Goal: Use online tool/utility: Use online tool/utility

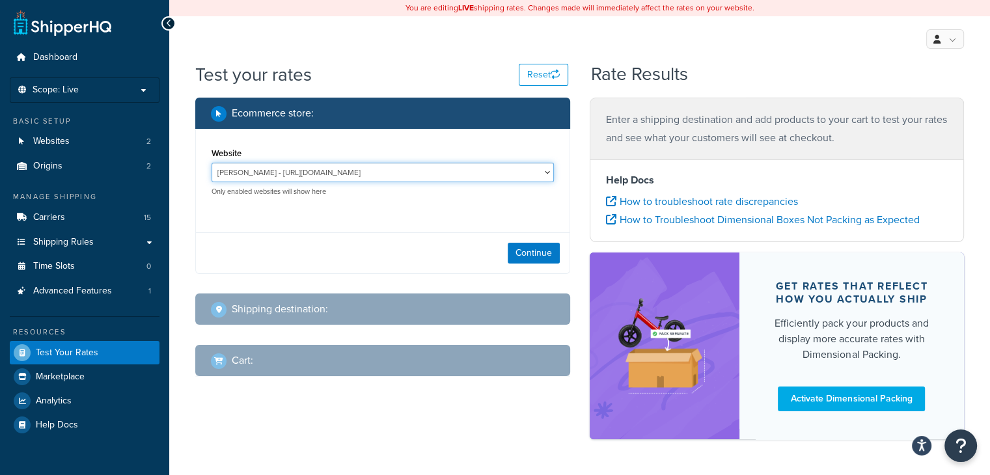
click at [493, 178] on select "Joma Jewellery - https://jomajewellery.com/ Katie Loxton - https://katieloxton.…" at bounding box center [383, 173] width 342 height 20
click at [482, 169] on select "Joma Jewellery - https://jomajewellery.com/ Katie Loxton - https://katieloxton.…" at bounding box center [383, 173] width 342 height 20
select select "50b97fc19b2c6b93f6437832e363c3e1"
click at [212, 163] on select "Joma Jewellery - https://jomajewellery.com/ Katie Loxton - https://katieloxton.…" at bounding box center [383, 173] width 342 height 20
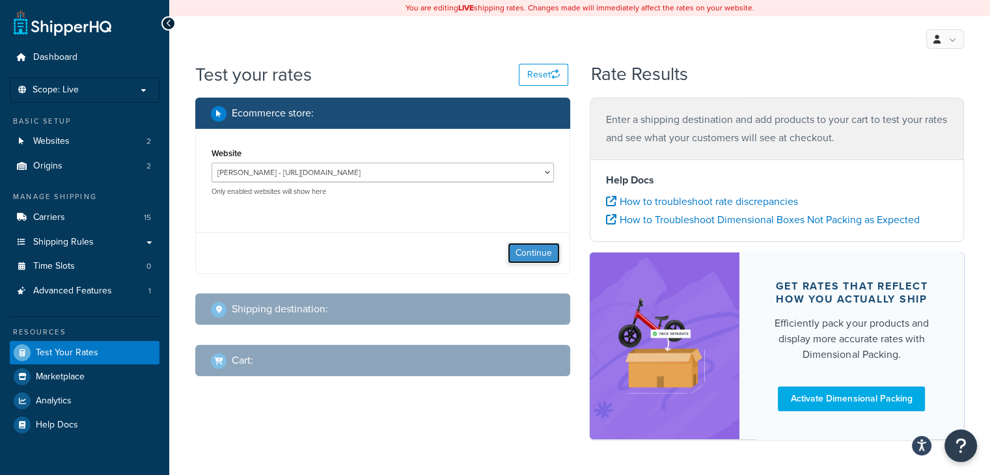
click at [541, 261] on button "Continue" at bounding box center [534, 253] width 52 height 21
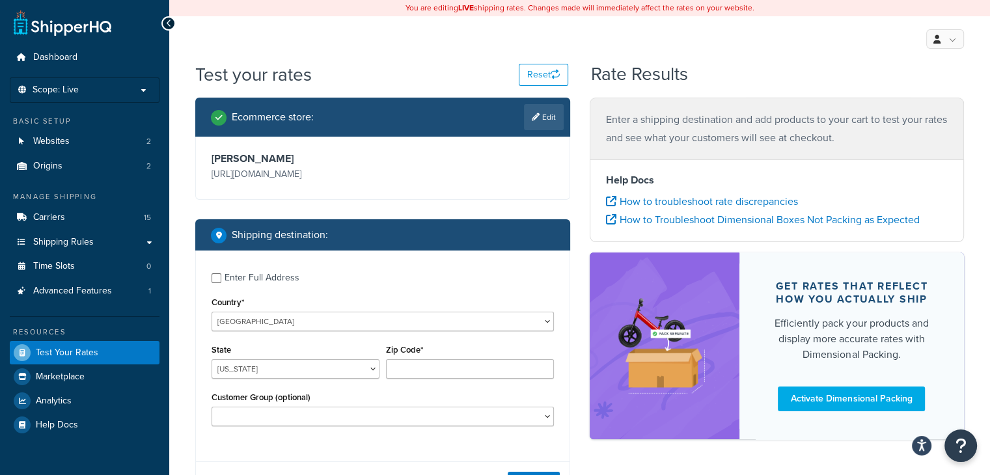
click at [347, 331] on div "United States United Kingdom Afghanistan Åland Islands Albania Algeria American…" at bounding box center [383, 322] width 342 height 20
click at [342, 330] on select "United States United Kingdom Afghanistan Åland Islands Albania Algeria American…" at bounding box center [383, 322] width 342 height 20
click at [212, 312] on select "United States United Kingdom Afghanistan Åland Islands Albania Algeria American…" at bounding box center [383, 322] width 342 height 20
drag, startPoint x: 271, startPoint y: 322, endPoint x: 276, endPoint y: 314, distance: 9.4
click at [271, 322] on select "United States United Kingdom Afghanistan Åland Islands Albania Algeria American…" at bounding box center [383, 322] width 342 height 20
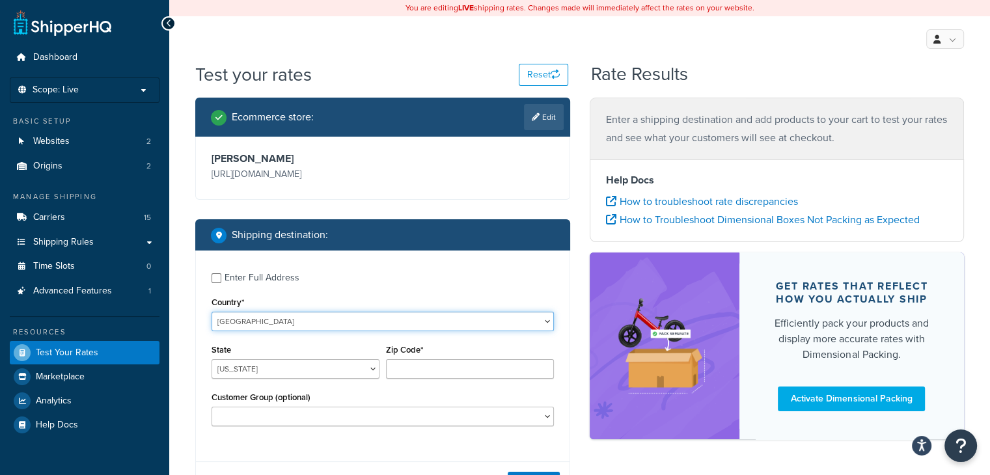
select select "GB"
click at [212, 312] on select "United States United Kingdom Afghanistan Åland Islands Albania Algeria American…" at bounding box center [383, 322] width 342 height 20
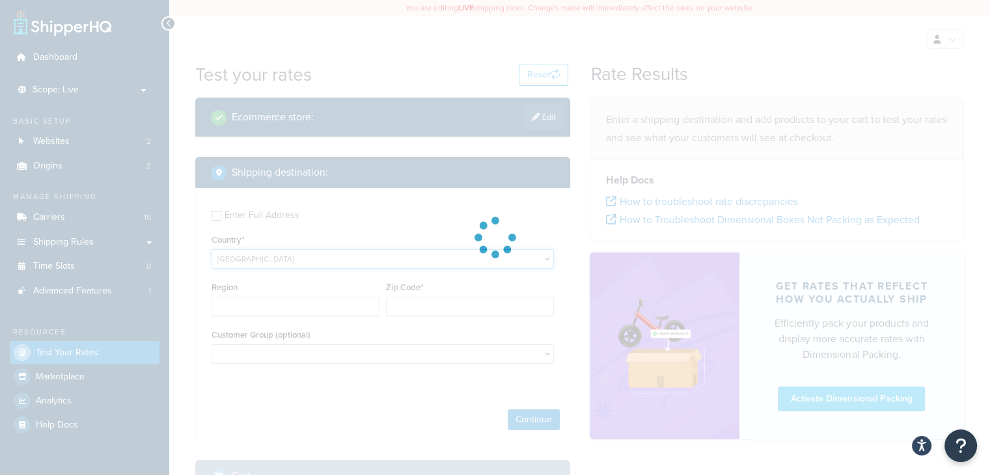
scroll to position [65, 0]
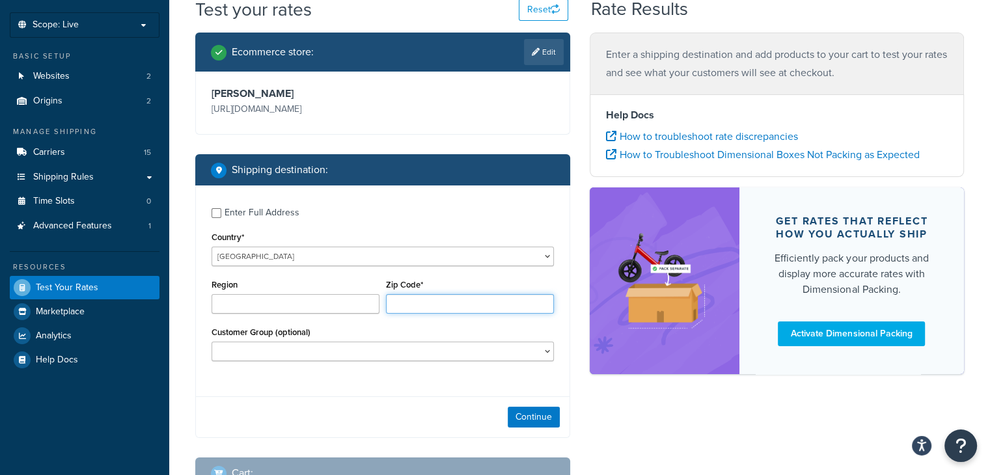
click at [434, 303] on input "Zip Code*" at bounding box center [470, 304] width 168 height 20
type input "AL"
type input "le114jp"
drag, startPoint x: 386, startPoint y: 356, endPoint x: 367, endPoint y: 357, distance: 18.9
click at [386, 356] on select "BF Testing BF24 - DD4 BF24 - DD5 CS Reorder Drop Shipping General HR Katie's Fr…" at bounding box center [383, 352] width 342 height 20
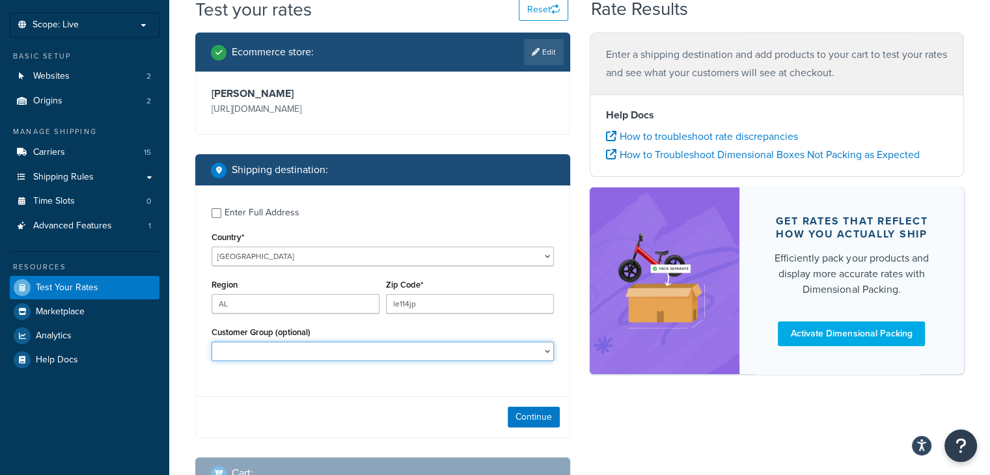
select select "NOT LOGGED IN"
click at [212, 342] on select "BF Testing BF24 - DD4 BF24 - DD5 CS Reorder Drop Shipping General HR Katie's Fr…" at bounding box center [383, 352] width 342 height 20
click at [536, 417] on button "Continue" at bounding box center [534, 417] width 52 height 21
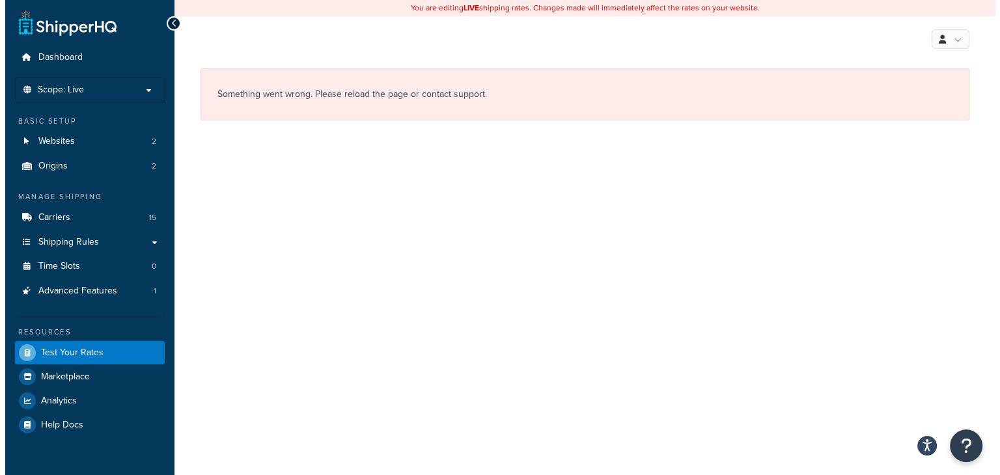
scroll to position [0, 0]
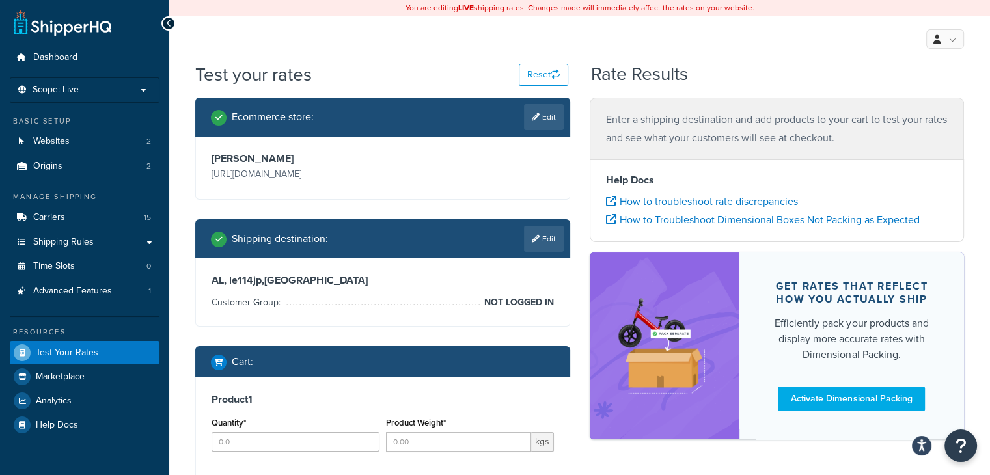
click at [176, 266] on div "Test your rates Reset Rate Results Ecommerce store : Edit [PERSON_NAME] [URL][D…" at bounding box center [579, 339] width 821 height 554
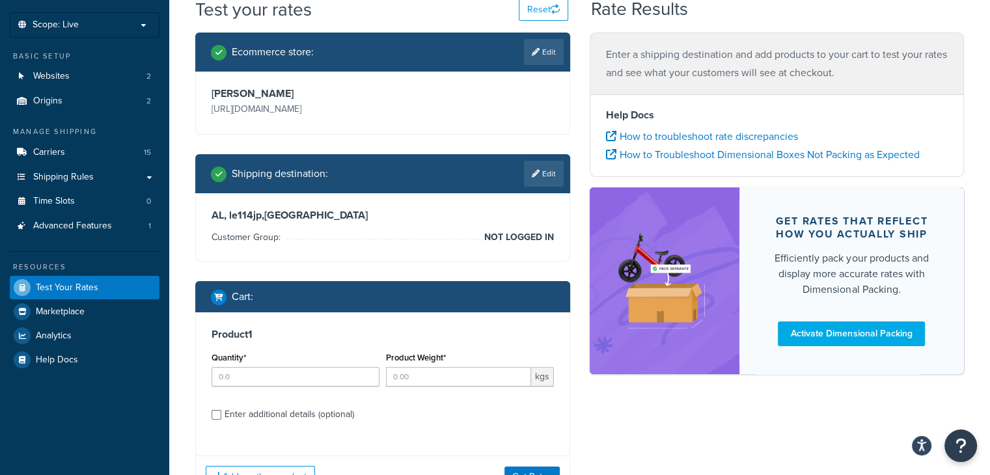
scroll to position [130, 0]
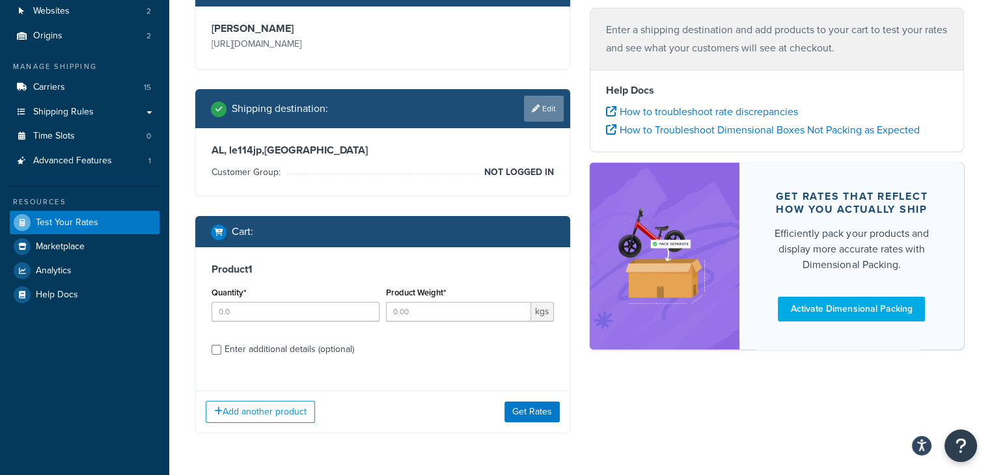
click at [541, 111] on link "Edit" at bounding box center [544, 109] width 40 height 26
select select "GB"
select select "NOT LOGGED IN"
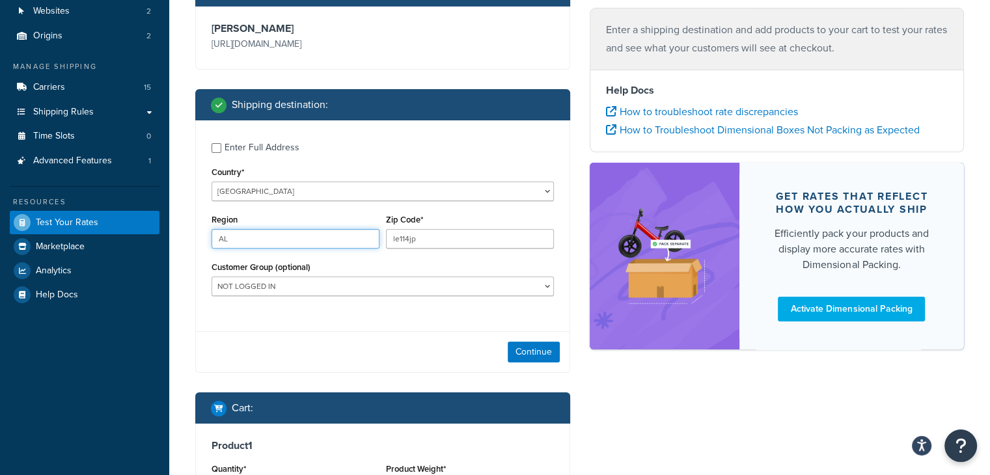
click at [370, 236] on input "AL" at bounding box center [296, 239] width 168 height 20
drag, startPoint x: 328, startPoint y: 238, endPoint x: 200, endPoint y: 229, distance: 127.9
click at [200, 229] on div "Enter Full Address Country* [GEOGRAPHIC_DATA] [GEOGRAPHIC_DATA] [GEOGRAPHIC_DAT…" at bounding box center [383, 220] width 374 height 201
click at [523, 355] on button "Continue" at bounding box center [534, 352] width 52 height 21
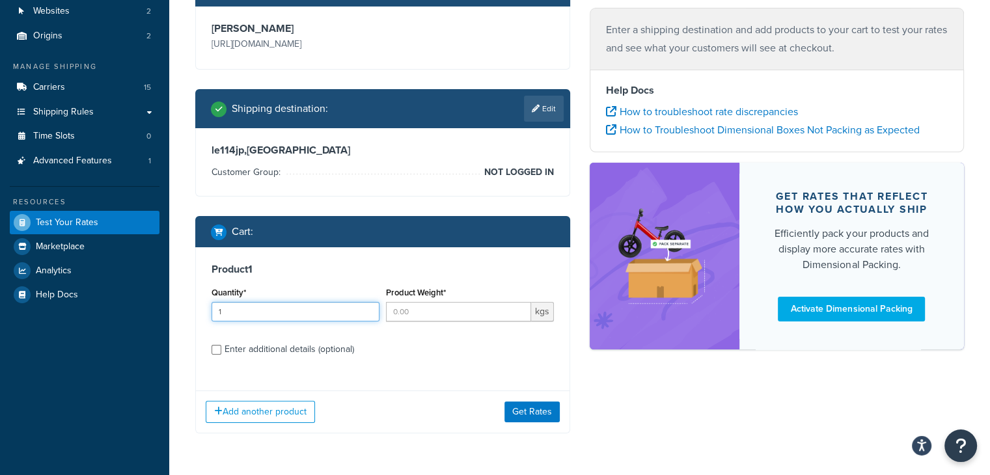
type input "1"
click at [367, 310] on input "1" at bounding box center [296, 312] width 168 height 20
type input "1"
click at [518, 310] on input "1" at bounding box center [458, 312] width 145 height 20
click at [213, 353] on input "Enter additional details (optional)" at bounding box center [217, 350] width 10 height 10
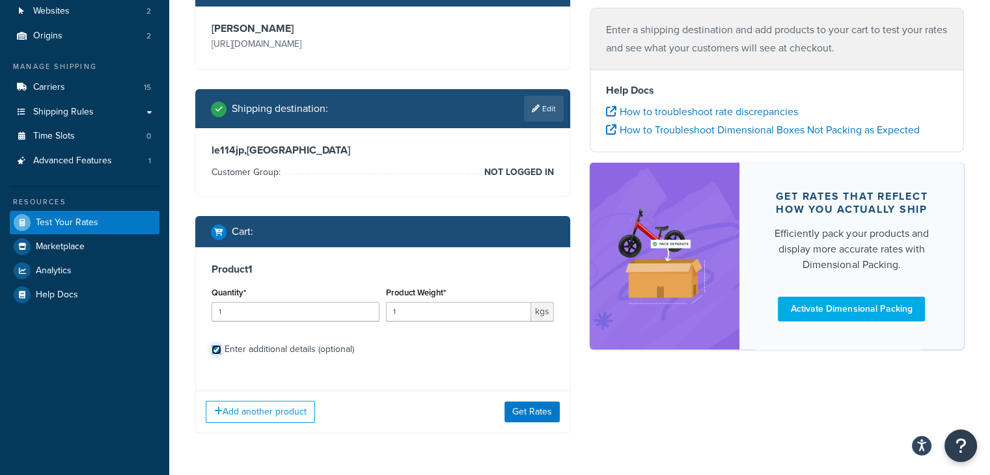
checkbox input "true"
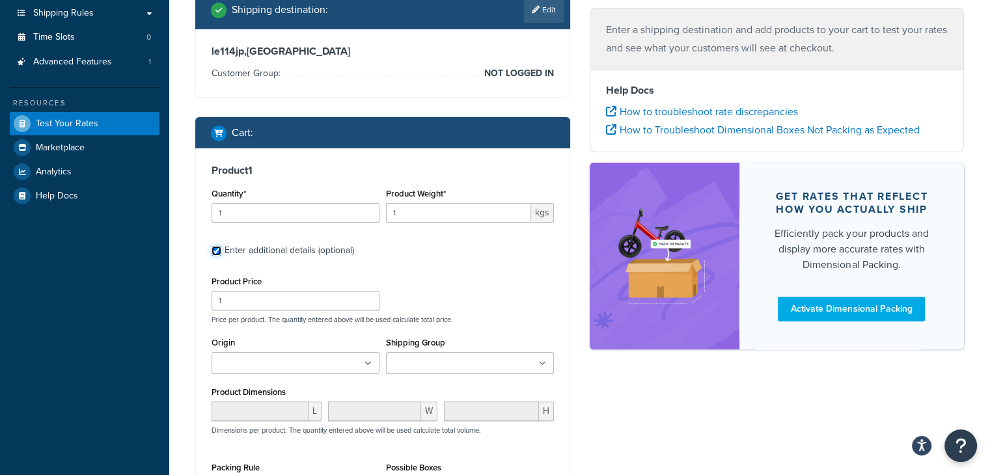
scroll to position [242, 0]
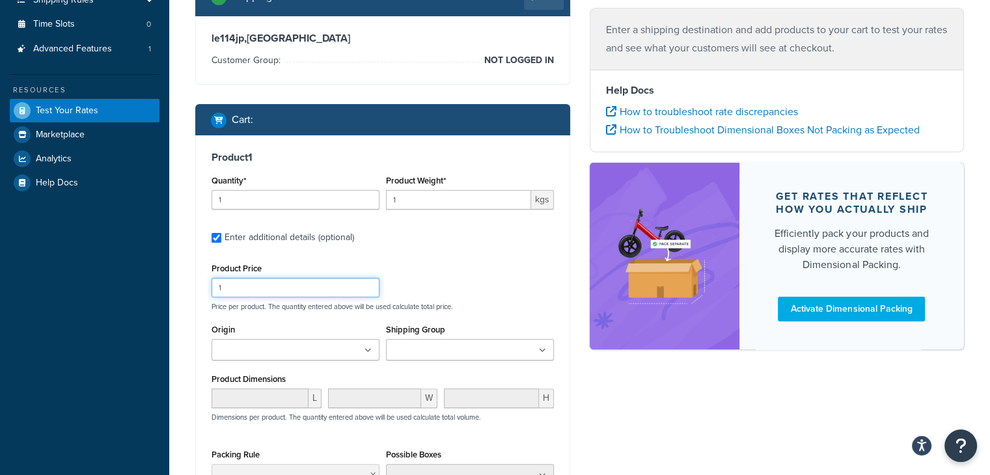
drag, startPoint x: 264, startPoint y: 294, endPoint x: 193, endPoint y: 309, distance: 72.4
click at [193, 309] on div "Ecommerce store : Edit [PERSON_NAME] [URL][DOMAIN_NAME] Shipping destination : …" at bounding box center [383, 235] width 394 height 761
type input "45"
click at [432, 349] on input "Shipping Group" at bounding box center [447, 351] width 115 height 14
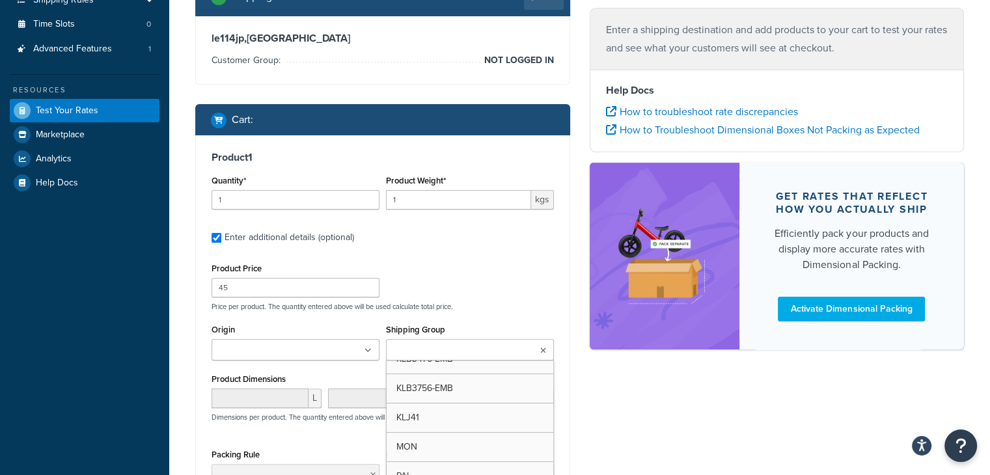
scroll to position [161, 0]
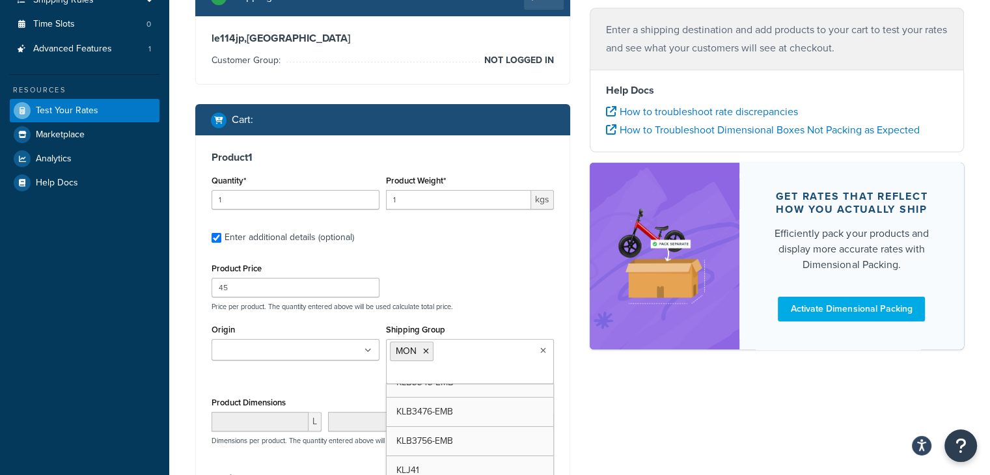
click at [463, 310] on p "Price per product. The quantity entered above will be used calculate total pric…" at bounding box center [382, 306] width 349 height 9
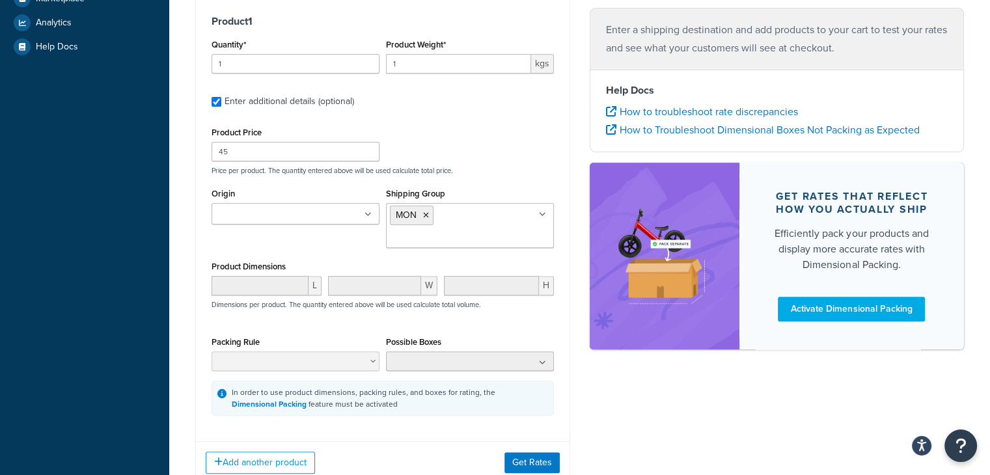
scroll to position [437, 0]
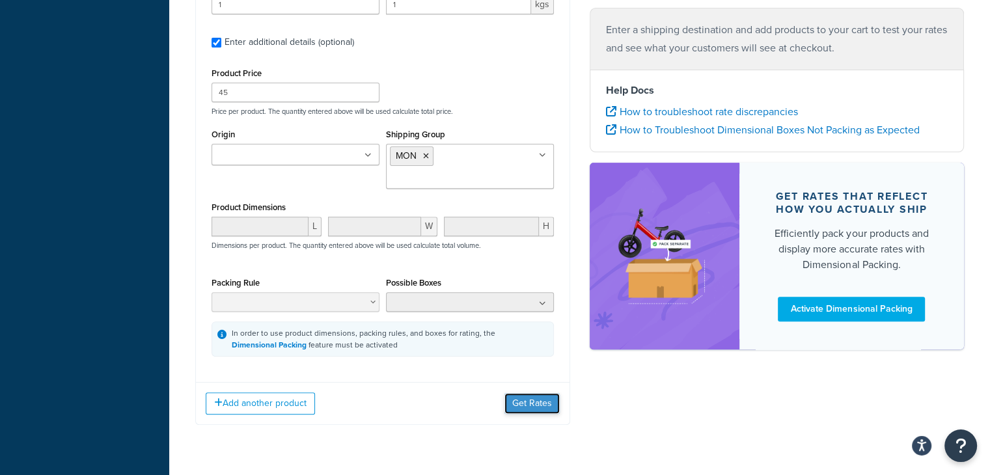
click at [534, 413] on button "Get Rates" at bounding box center [531, 403] width 55 height 21
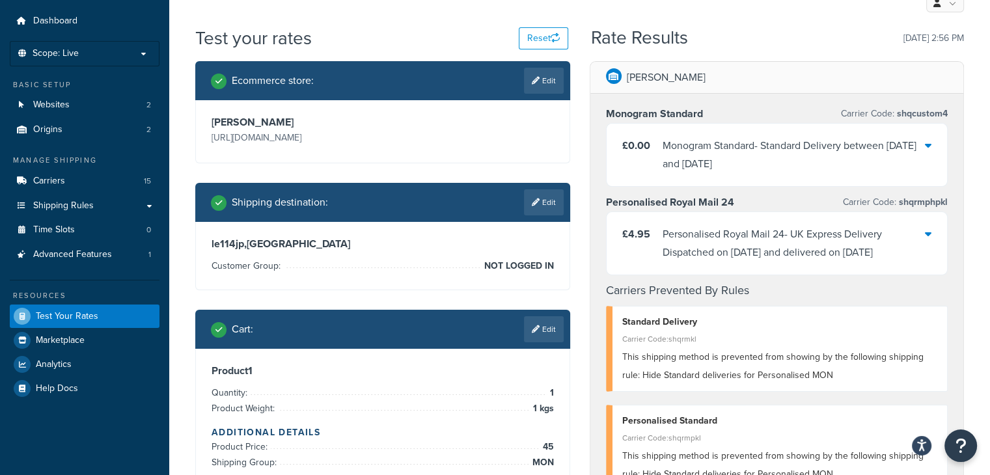
scroll to position [65, 0]
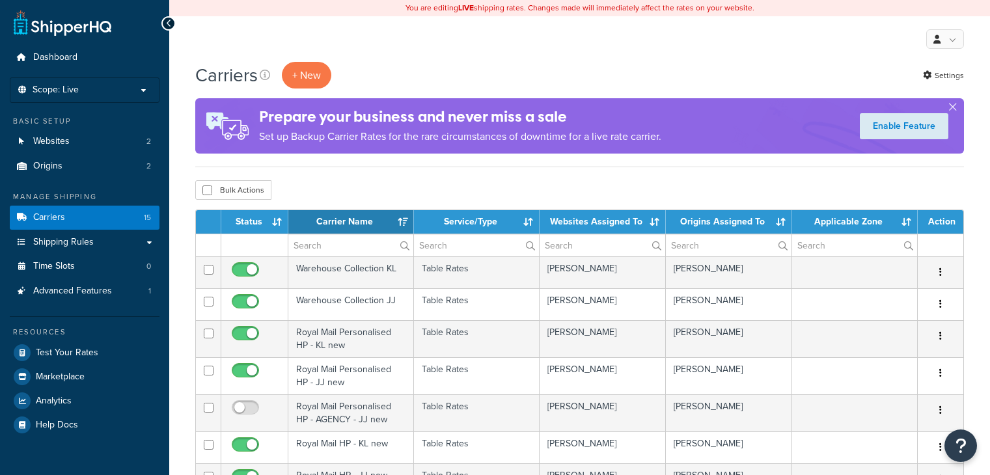
select select "15"
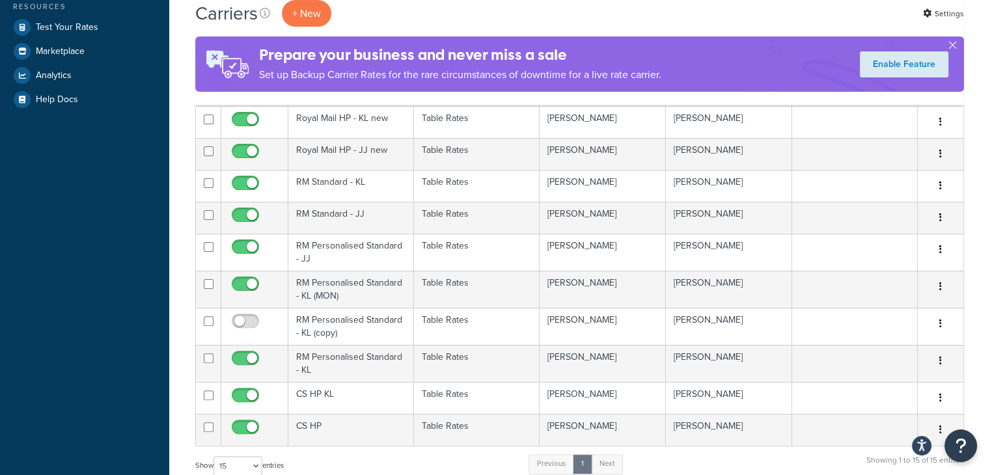
scroll to position [391, 0]
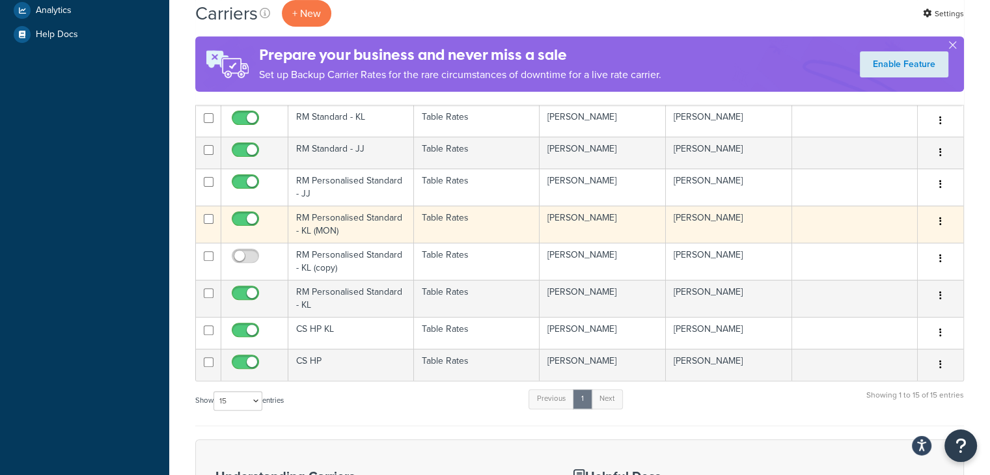
click at [419, 223] on td "Table Rates" at bounding box center [477, 224] width 126 height 37
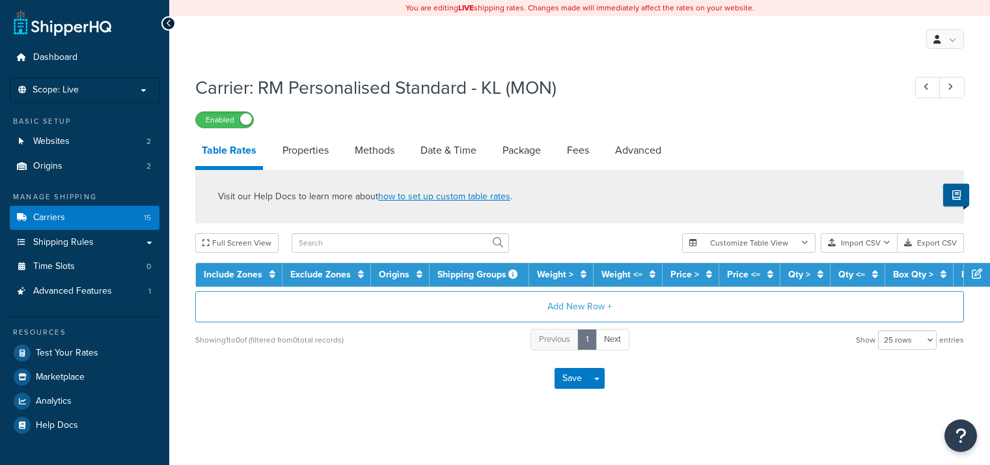
select select "25"
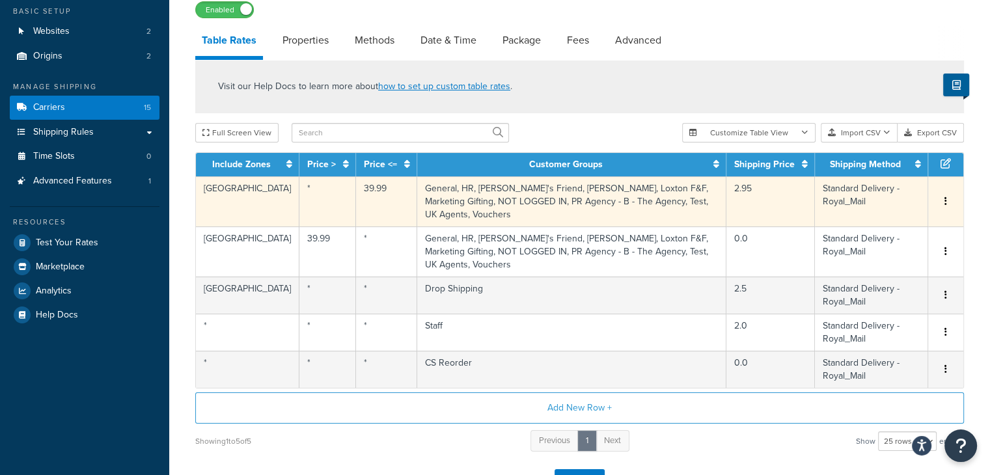
scroll to position [130, 0]
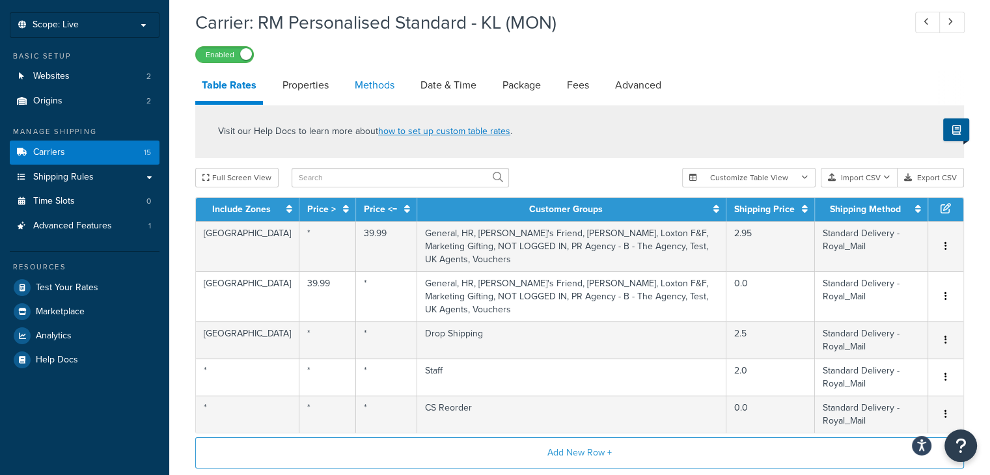
click at [357, 90] on link "Methods" at bounding box center [374, 85] width 53 height 31
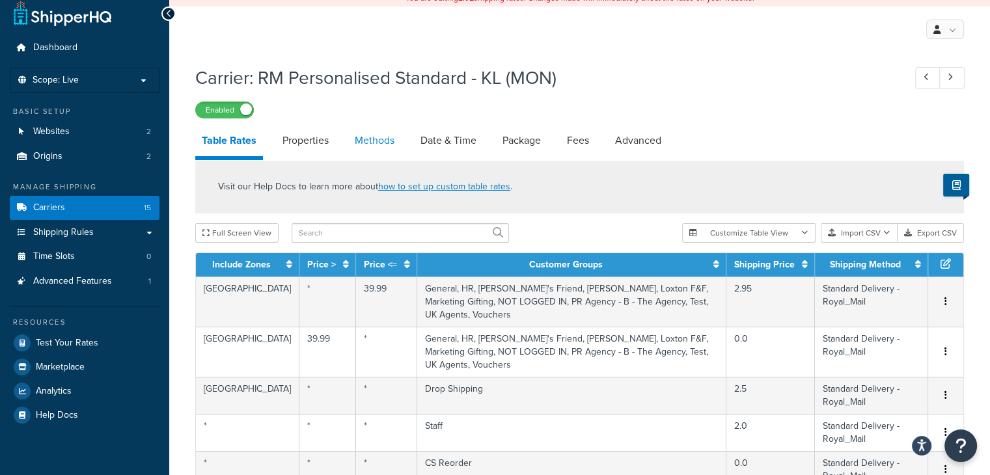
select select "25"
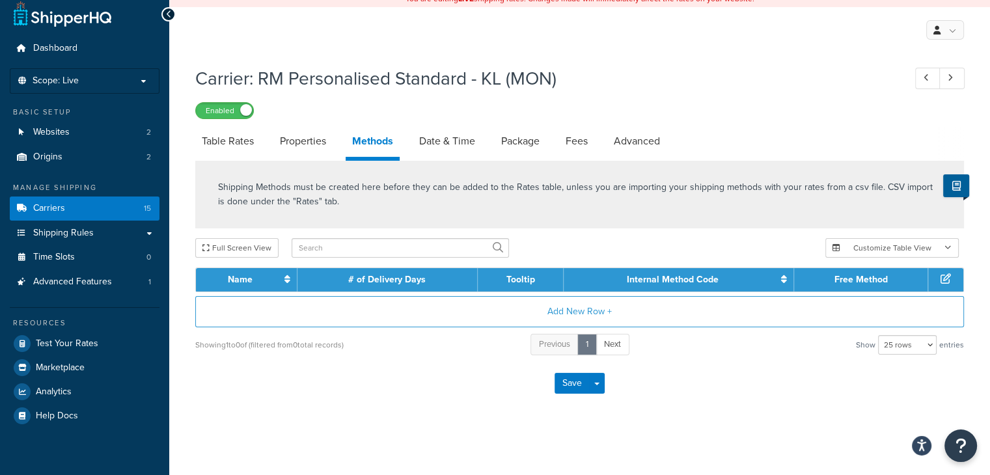
scroll to position [34, 0]
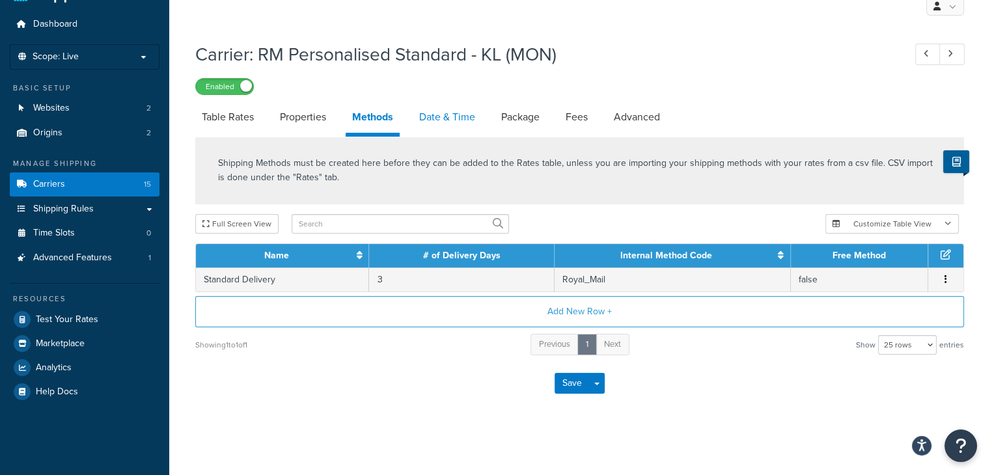
click at [431, 117] on link "Date & Time" at bounding box center [447, 117] width 69 height 31
select select "MMMd"
